Goal: Find specific page/section: Find specific page/section

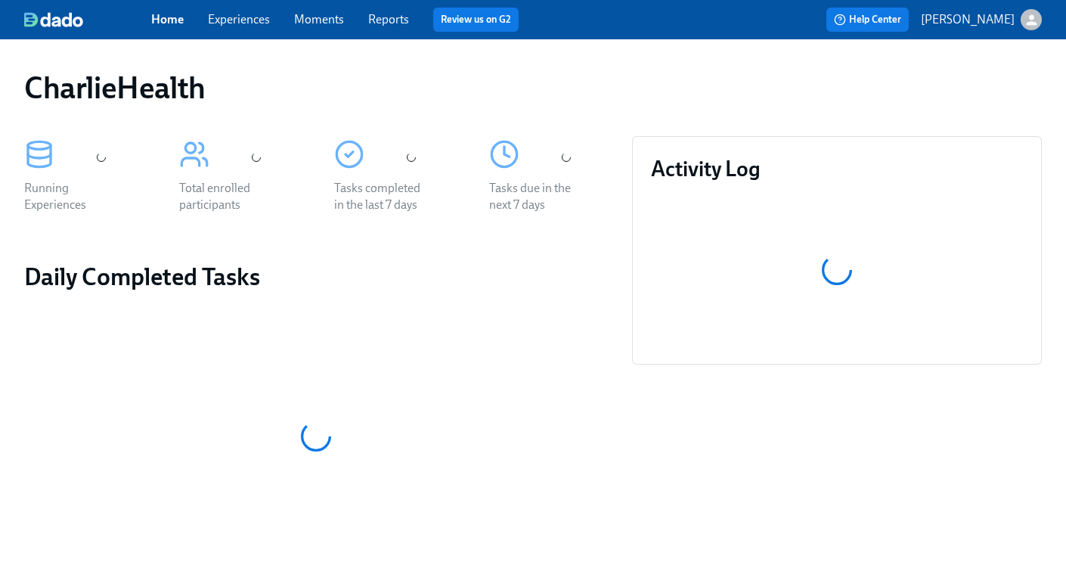
click at [228, 12] on link "Experiences" at bounding box center [239, 19] width 62 height 14
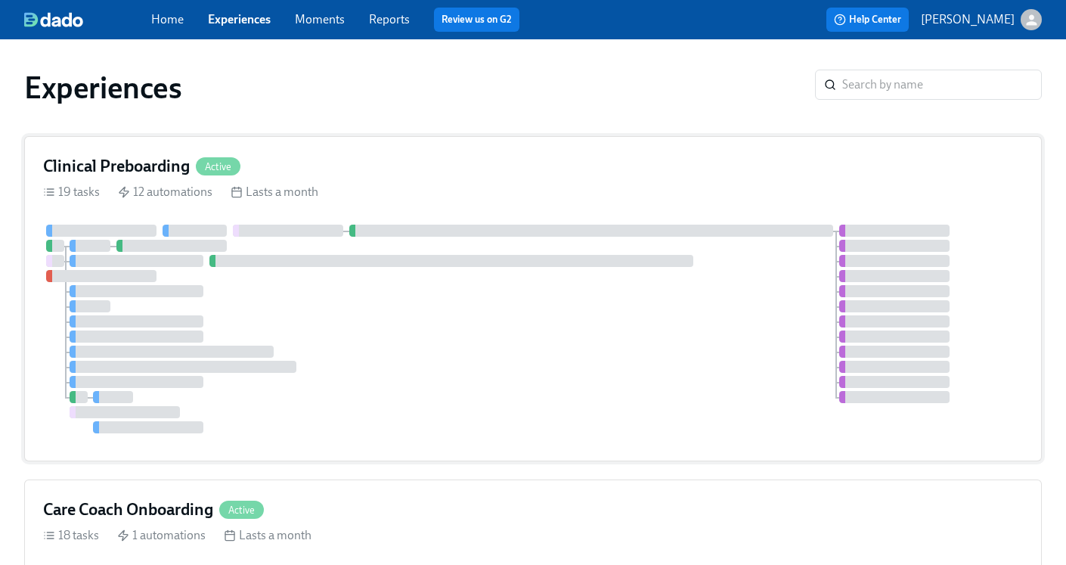
click at [155, 161] on h4 "Clinical Preboarding" at bounding box center [116, 166] width 147 height 23
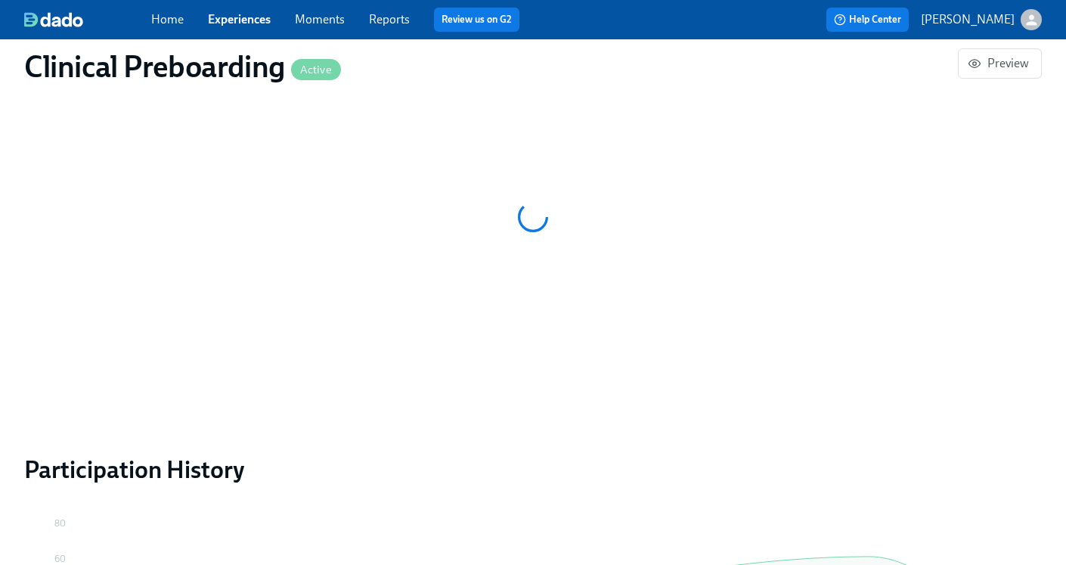
scroll to position [1429, 0]
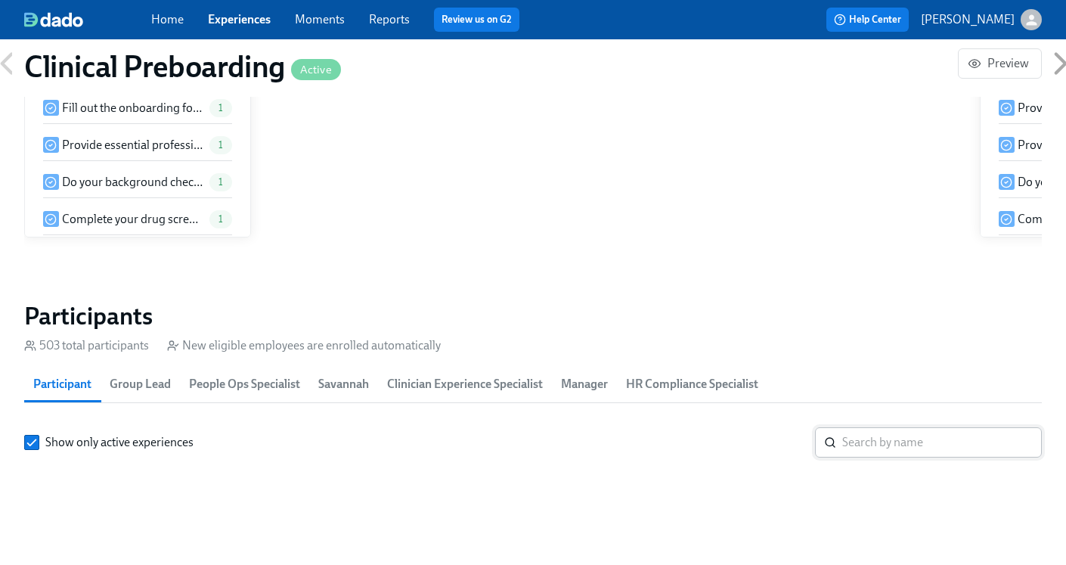
click at [877, 442] on input "search" at bounding box center [942, 442] width 200 height 30
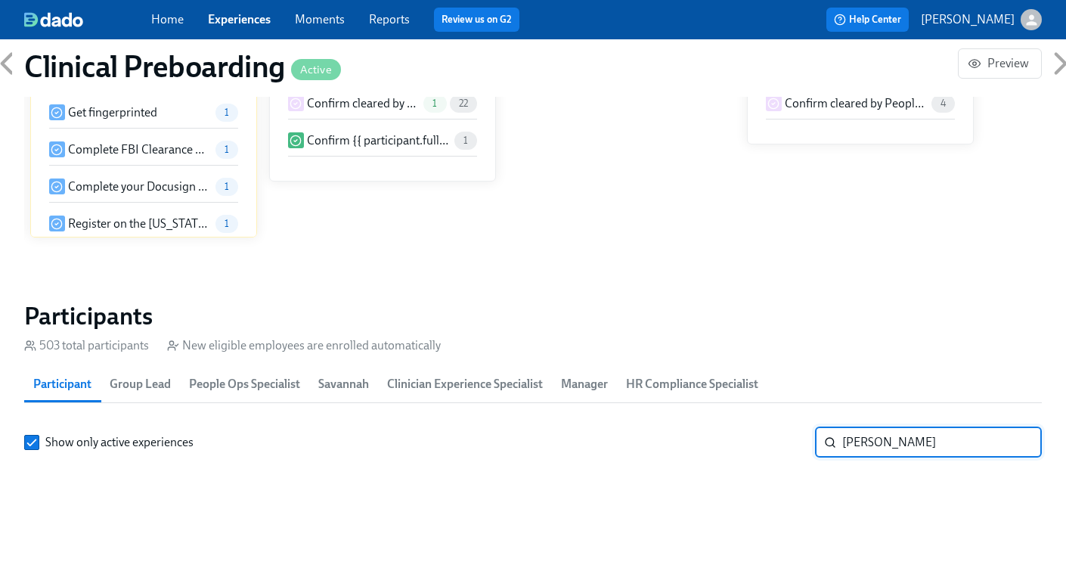
type input "[PERSON_NAME]"
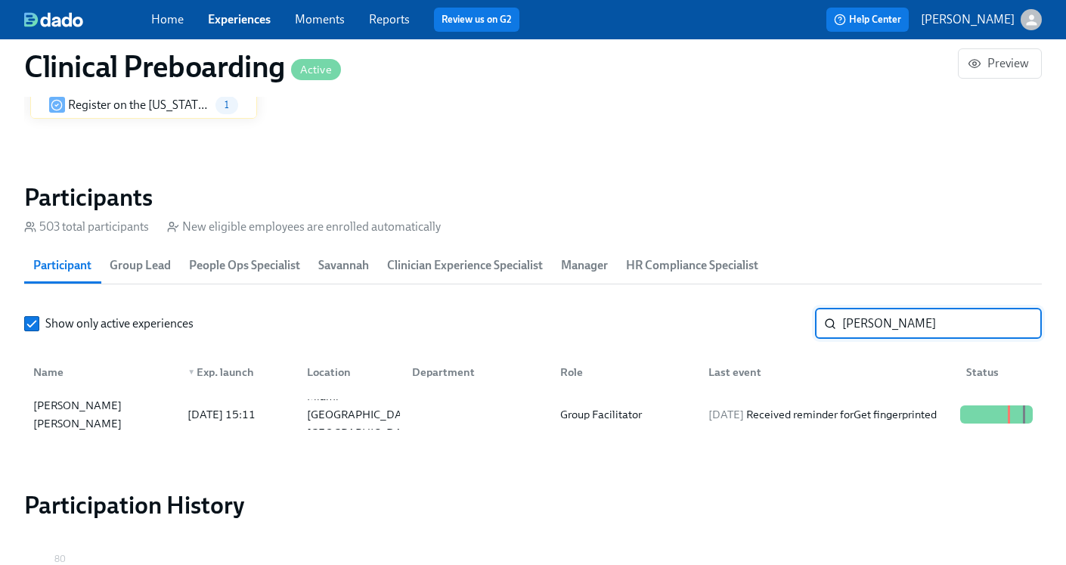
scroll to position [1548, 0]
click at [817, 405] on div "[DATE] Received reminder for Get fingerprinted" at bounding box center [823, 414] width 240 height 18
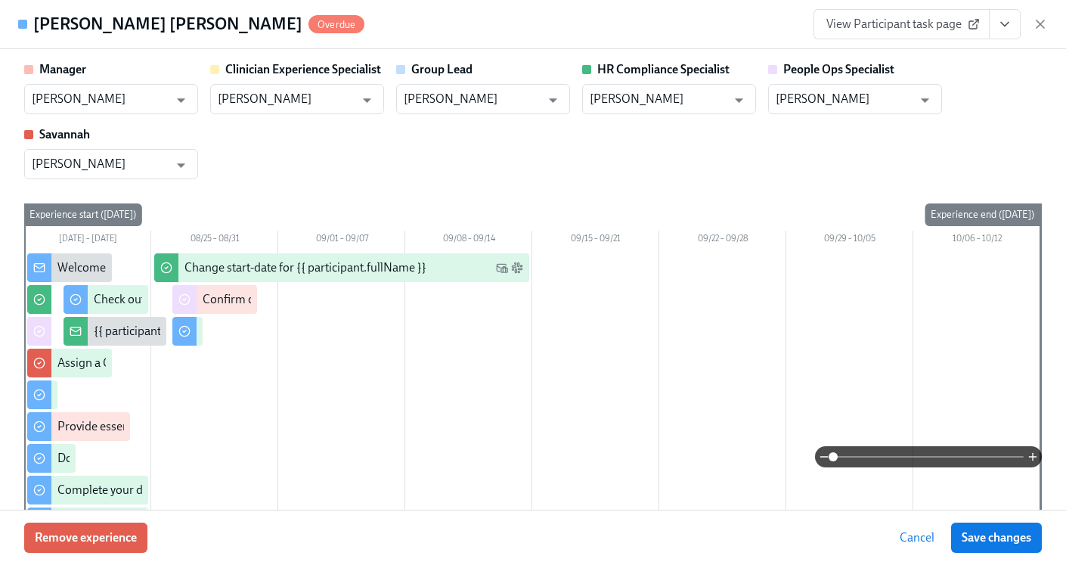
scroll to position [0, 18835]
